Goal: Information Seeking & Learning: Learn about a topic

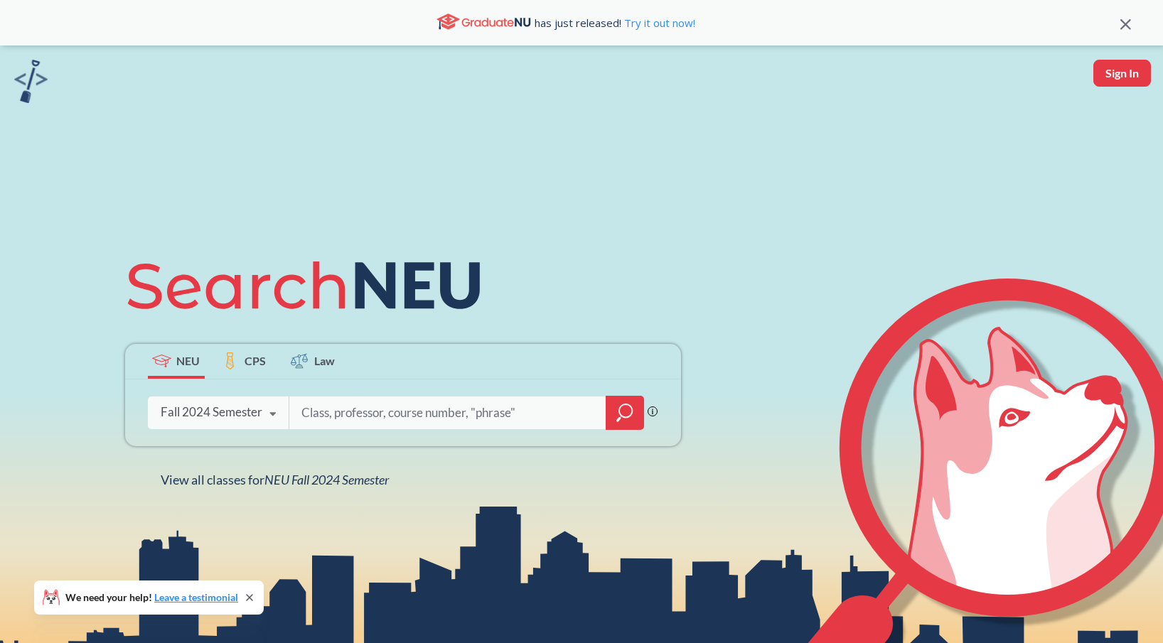
click at [234, 431] on div "Phrase search guarantees the exact search appears in the results. Ex. If you wa…" at bounding box center [403, 413] width 556 height 67
click at [231, 414] on div "Fall 2024 Semester" at bounding box center [212, 412] width 102 height 16
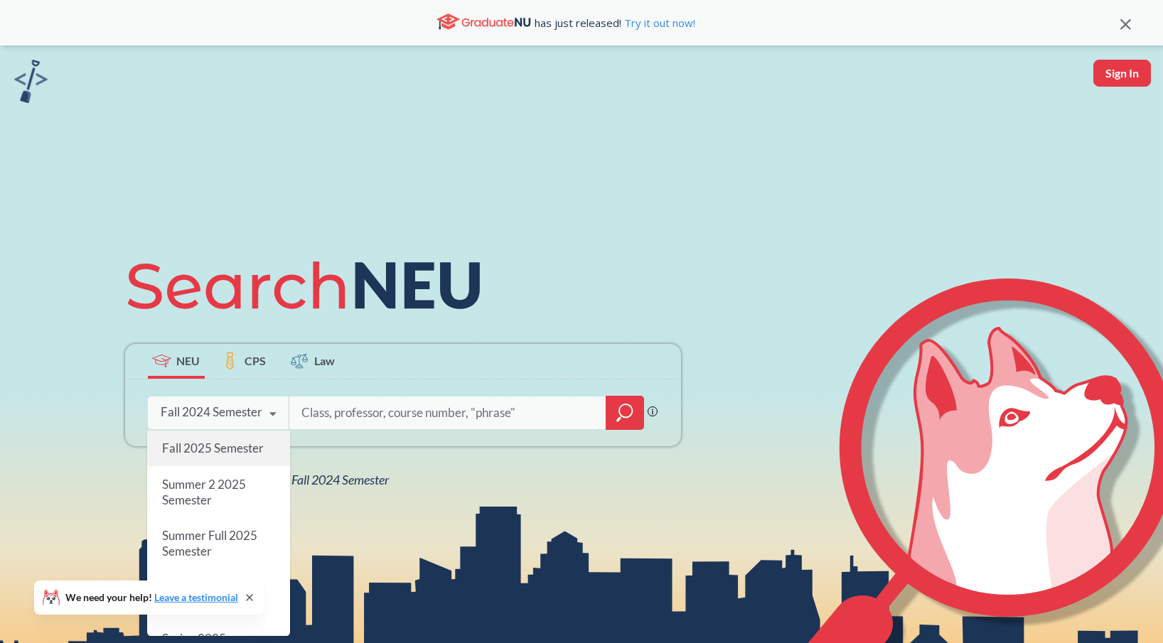
click at [212, 450] on span "Fall 2025 Semester" at bounding box center [212, 448] width 102 height 15
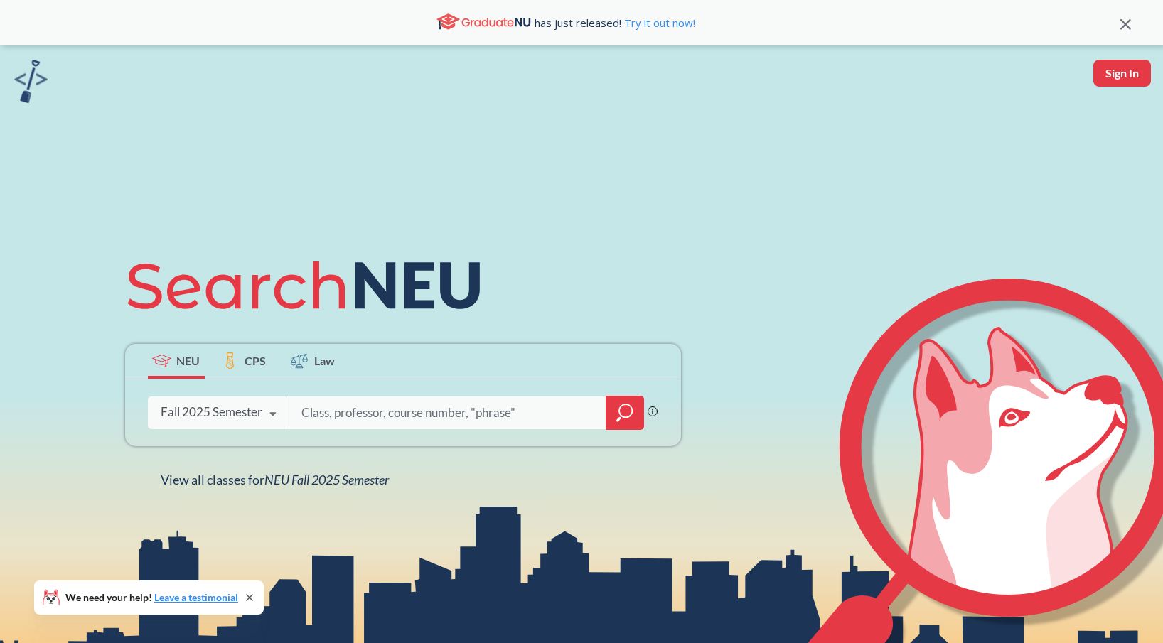
click at [360, 411] on input "search" at bounding box center [448, 413] width 296 height 30
type input "cs 5002"
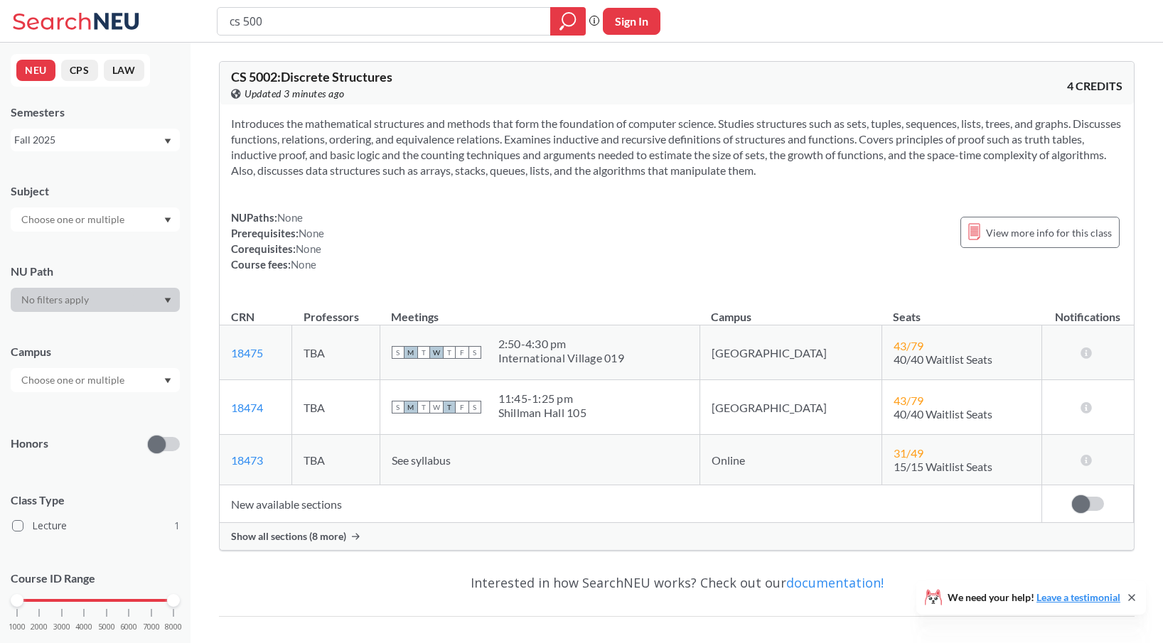
type input "cs 5001"
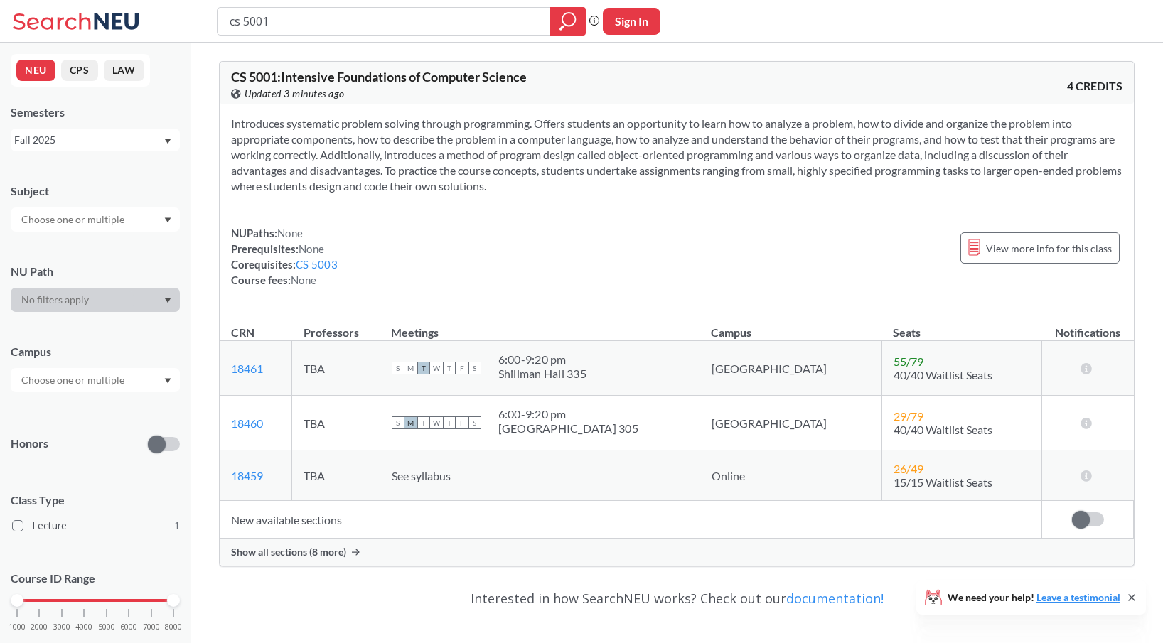
click at [311, 551] on span "Show all sections (8 more)" at bounding box center [288, 552] width 115 height 13
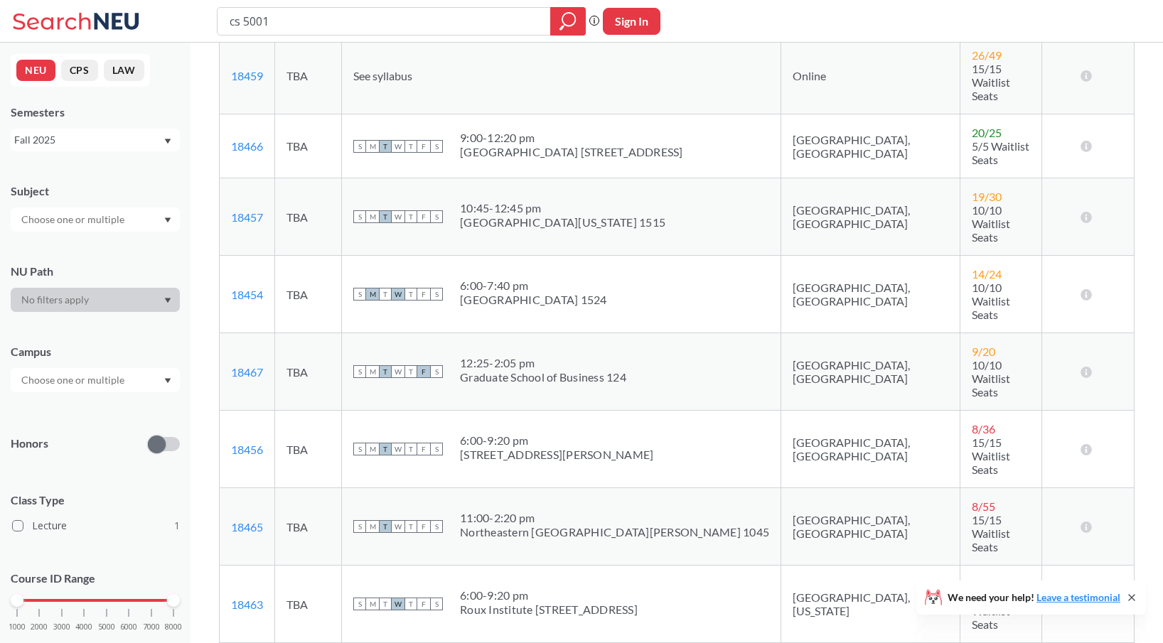
scroll to position [461, 0]
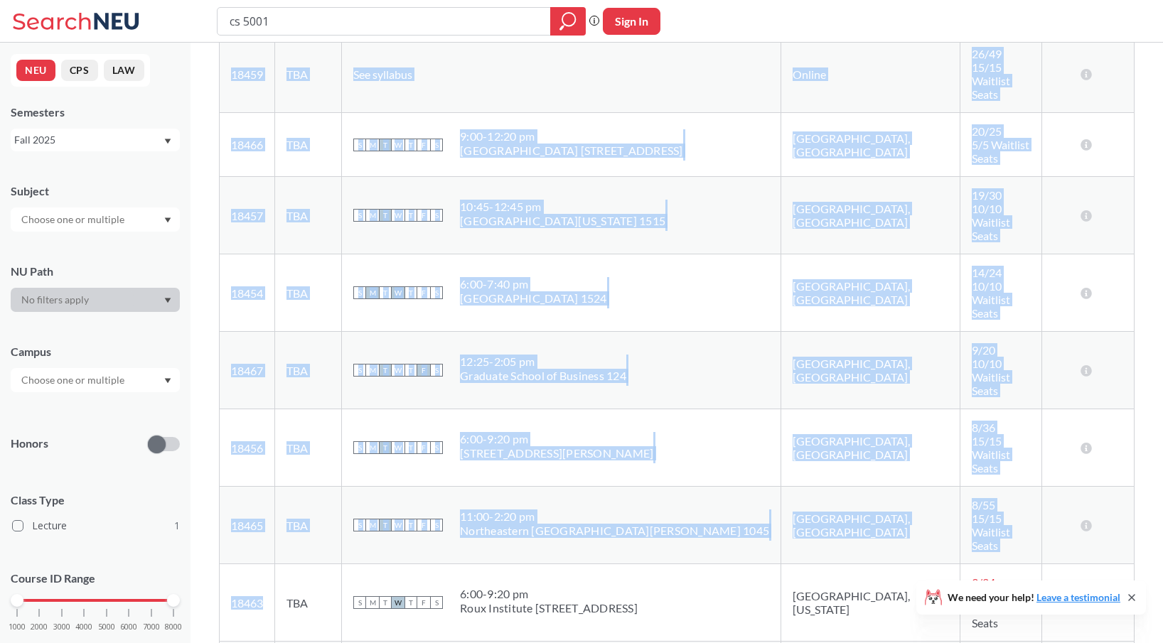
drag, startPoint x: 269, startPoint y: 397, endPoint x: 215, endPoint y: 397, distance: 54.0
click at [215, 397] on div "CS 5001 : Intensive Foundations of Computer Science View this course on Banner.…" at bounding box center [676, 298] width 972 height 1432
click at [275, 564] on td "18463 View this section on Banner." at bounding box center [247, 602] width 55 height 77
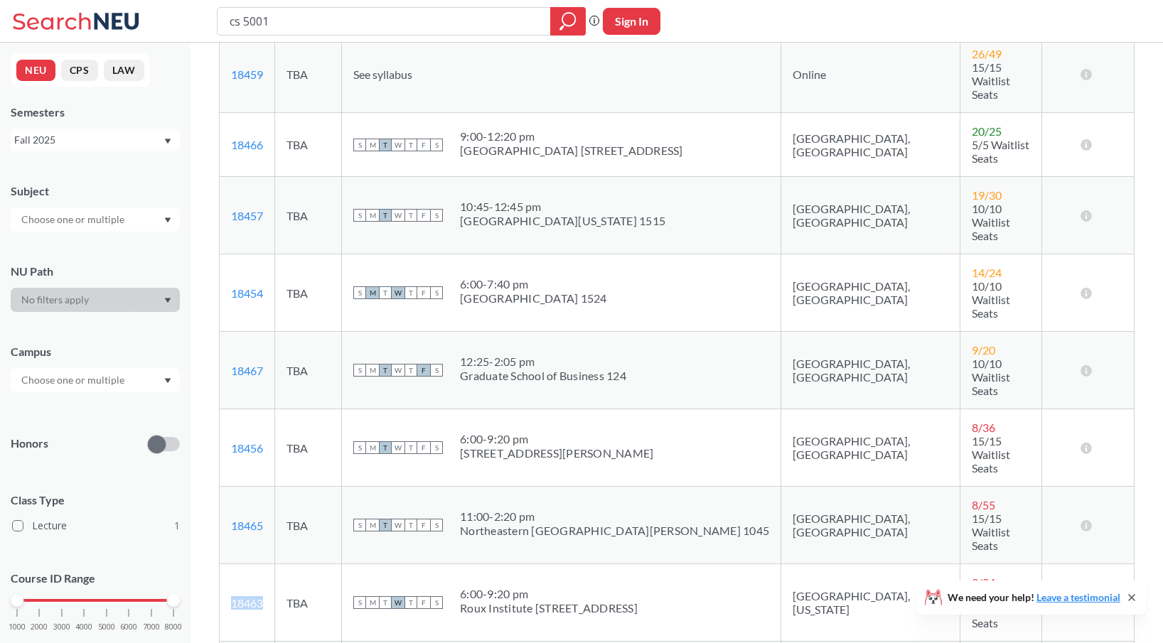
drag, startPoint x: 279, startPoint y: 395, endPoint x: 232, endPoint y: 401, distance: 46.6
click at [232, 564] on td "18463 View this section on Banner." at bounding box center [247, 602] width 55 height 77
copy link "18463"
